Goal: Task Accomplishment & Management: Manage account settings

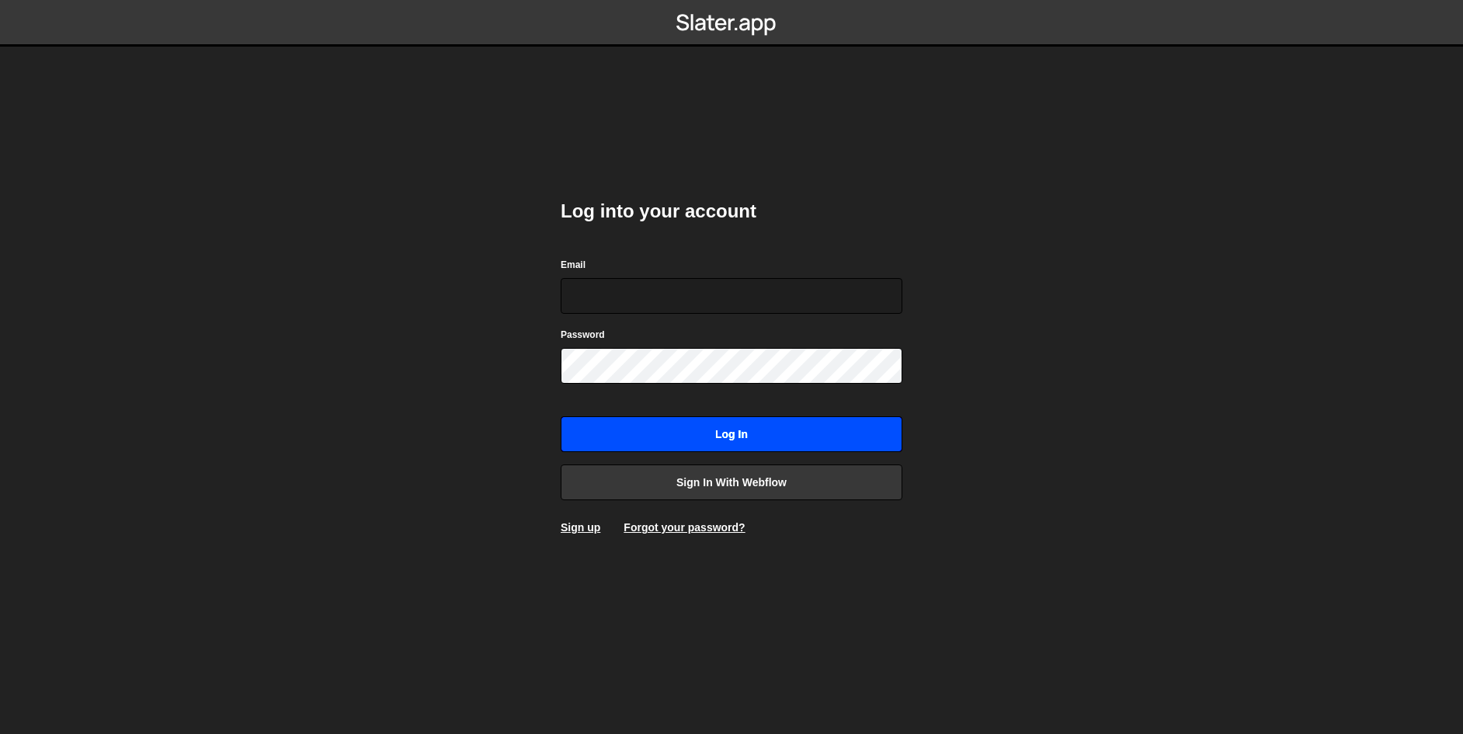
click at [704, 429] on input "Log in" at bounding box center [732, 434] width 342 height 36
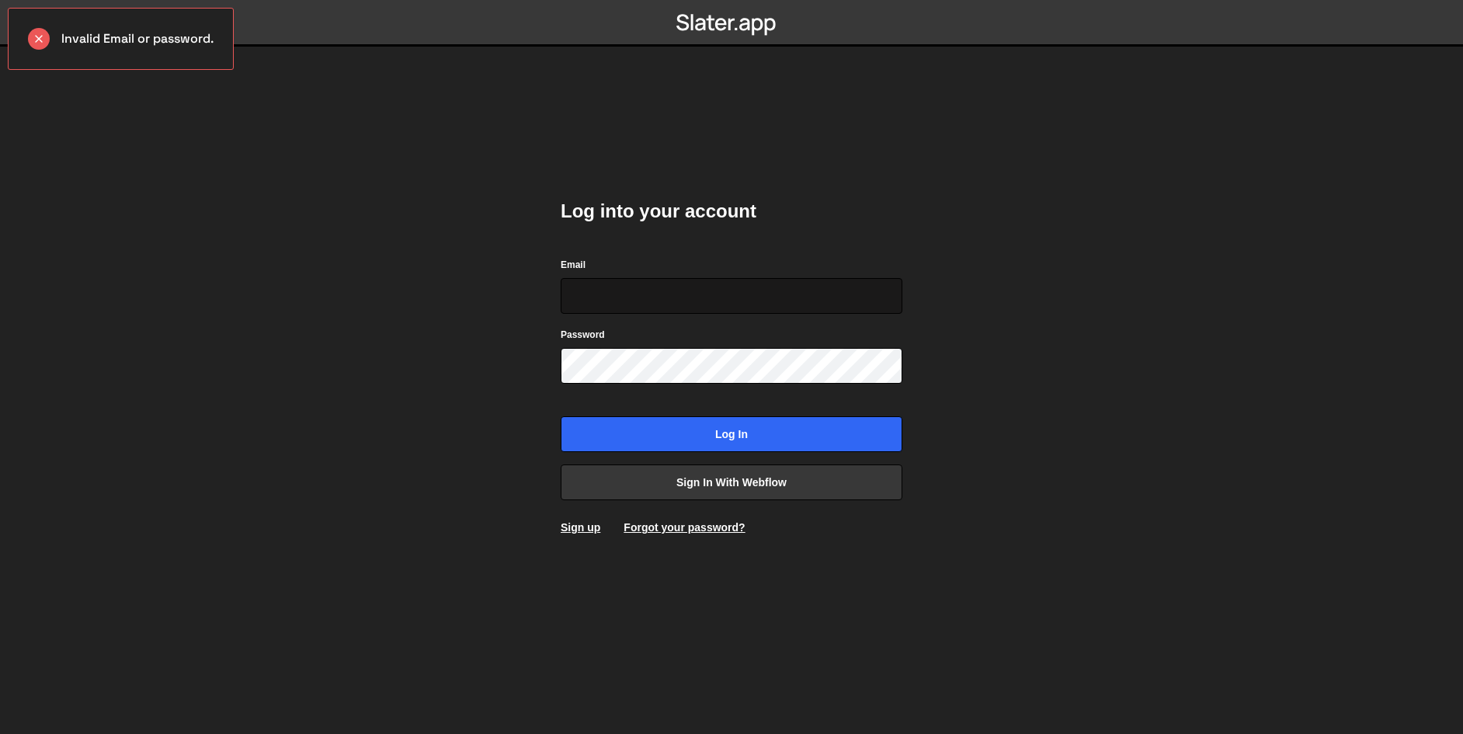
click at [652, 295] on input "Email" at bounding box center [732, 296] width 342 height 36
click at [755, 482] on link "Sign in with Webflow" at bounding box center [732, 483] width 342 height 36
type input "[PERSON_NAME][EMAIL_ADDRESS][DOMAIN_NAME]"
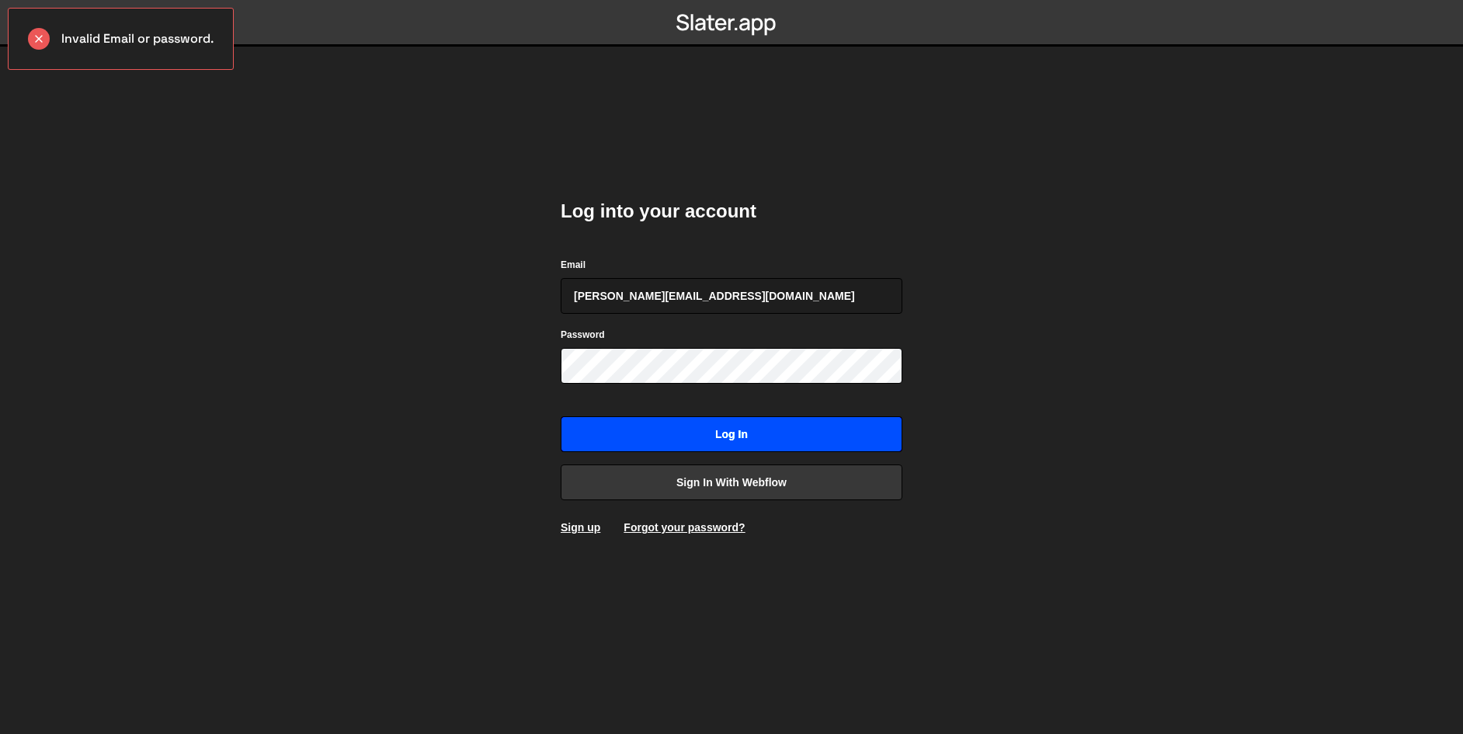
click at [776, 436] on input "Log in" at bounding box center [732, 434] width 342 height 36
click at [157, 28] on div "Invalid Email or password." at bounding box center [121, 39] width 226 height 62
click at [861, 280] on input "[PERSON_NAME][EMAIL_ADDRESS][DOMAIN_NAME]" at bounding box center [732, 296] width 342 height 36
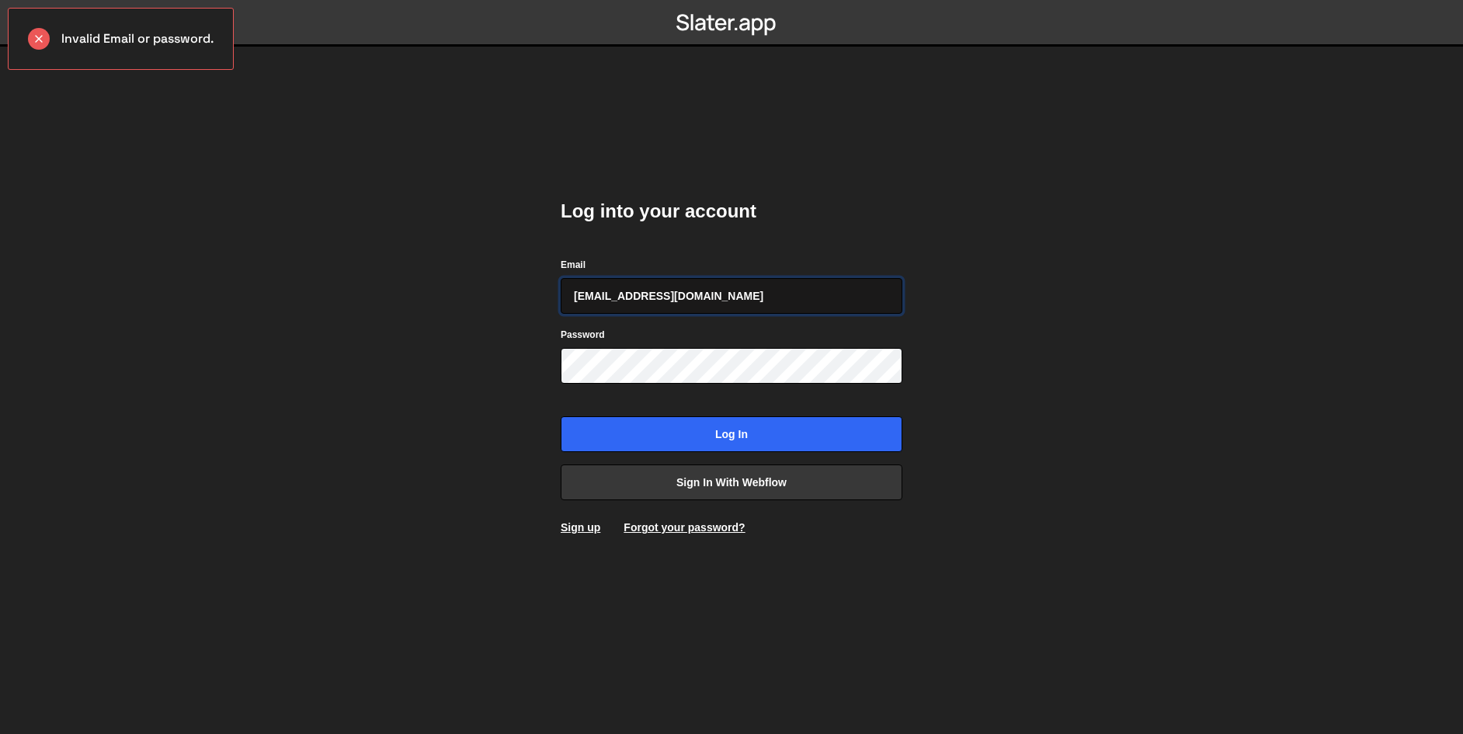
type input "[EMAIL_ADDRESS][DOMAIN_NAME]"
click at [690, 433] on input "Log in" at bounding box center [732, 434] width 342 height 36
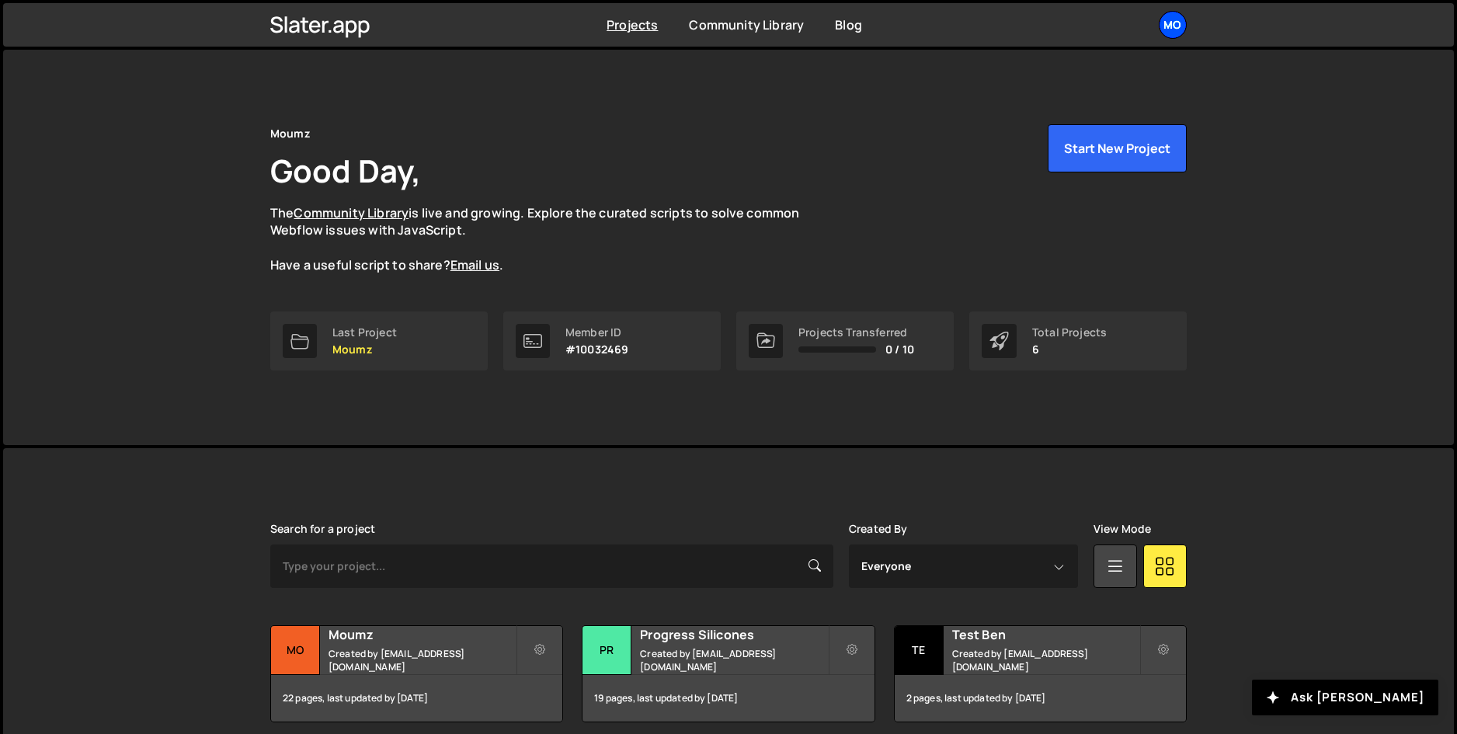
click at [1167, 31] on div "Mo" at bounding box center [1173, 25] width 28 height 28
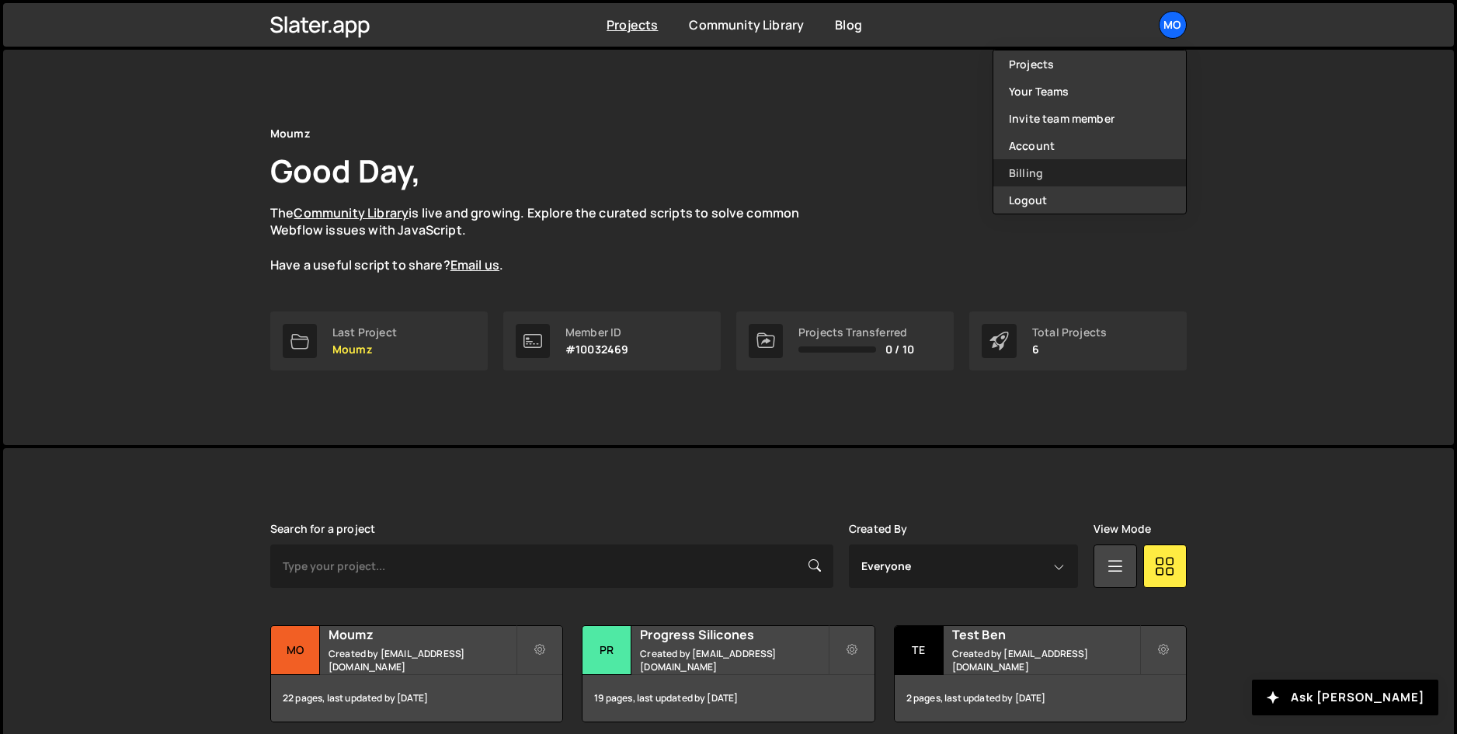
click at [1056, 173] on link "Billing" at bounding box center [1089, 172] width 193 height 27
